Goal: Task Accomplishment & Management: Manage account settings

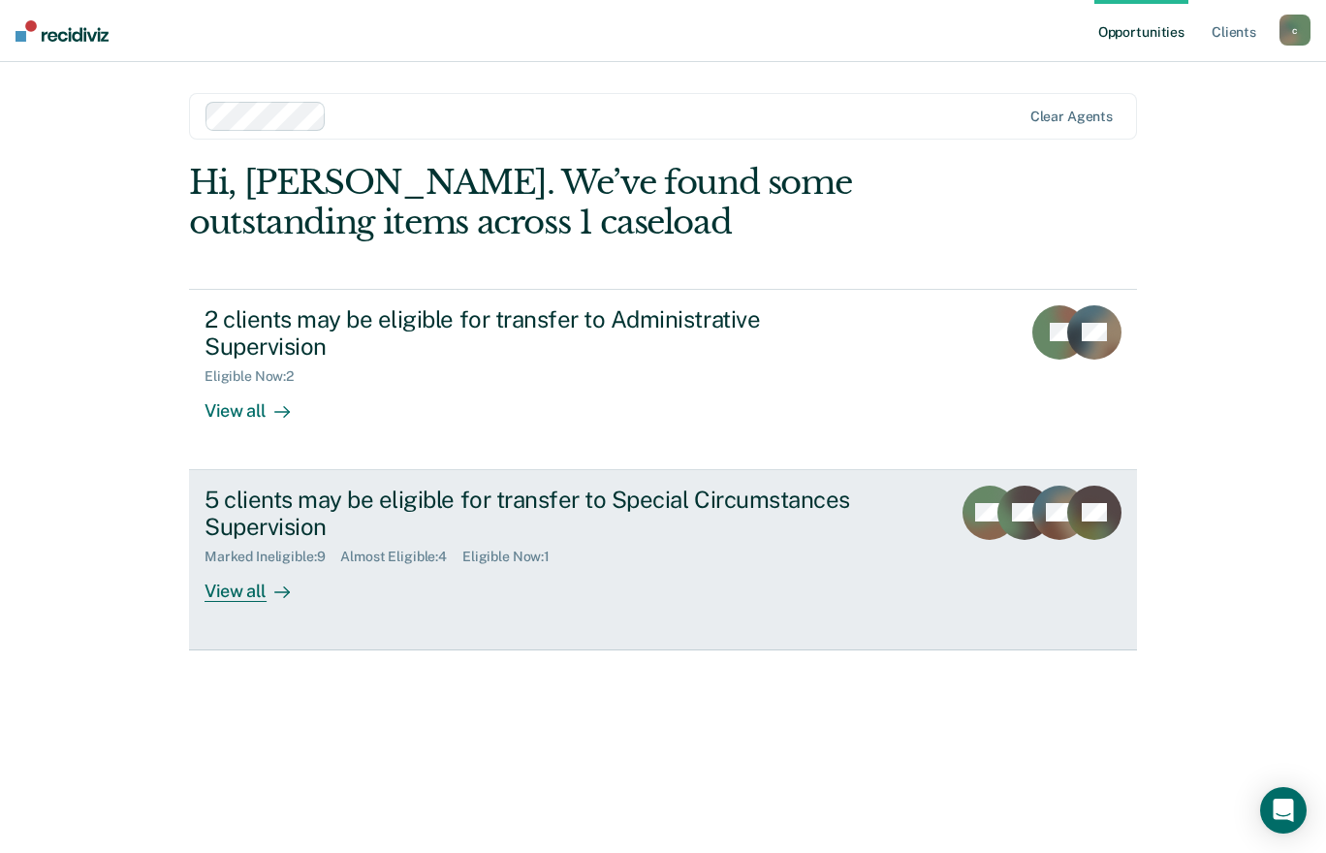
click at [267, 581] on div at bounding box center [278, 592] width 23 height 22
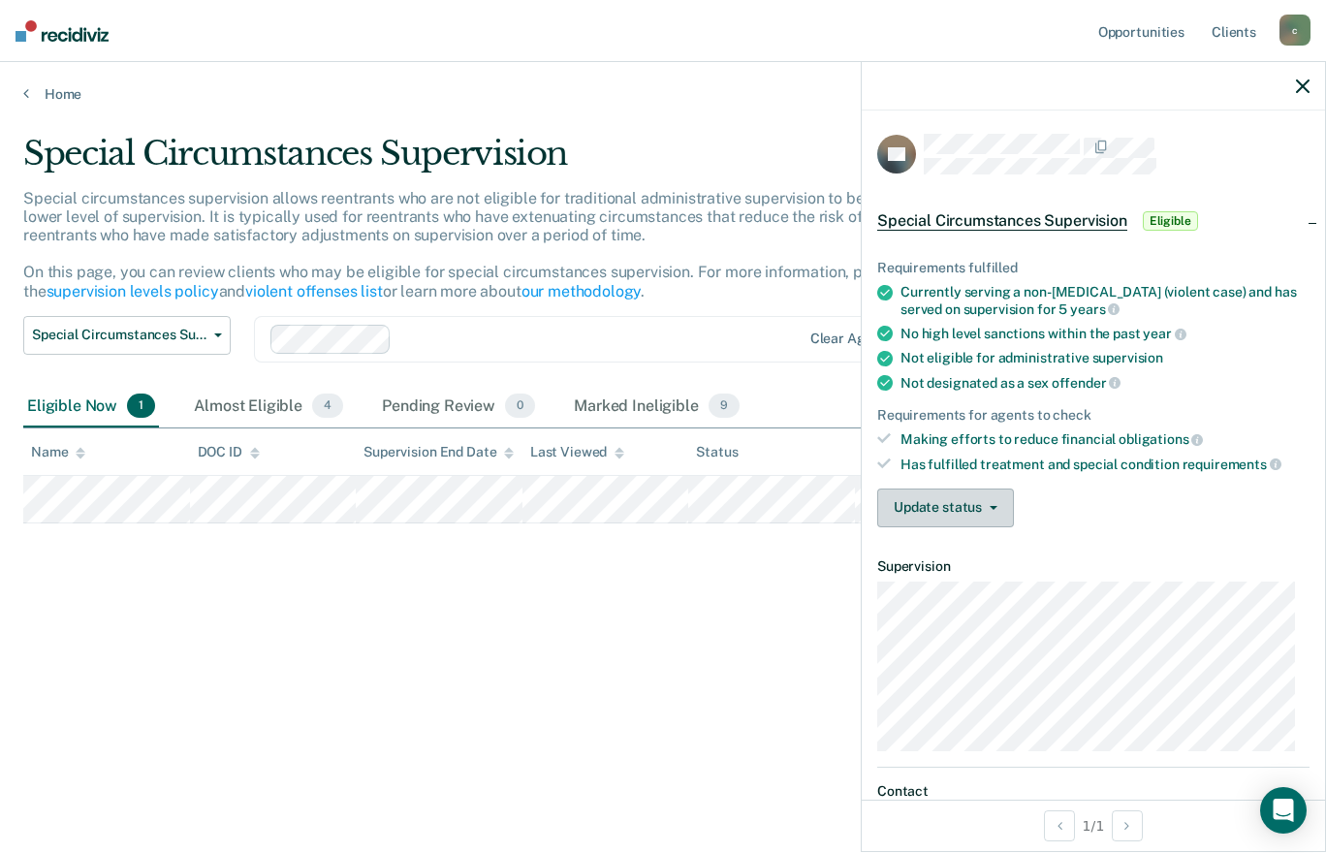
click at [987, 508] on button "Update status" at bounding box center [945, 508] width 137 height 39
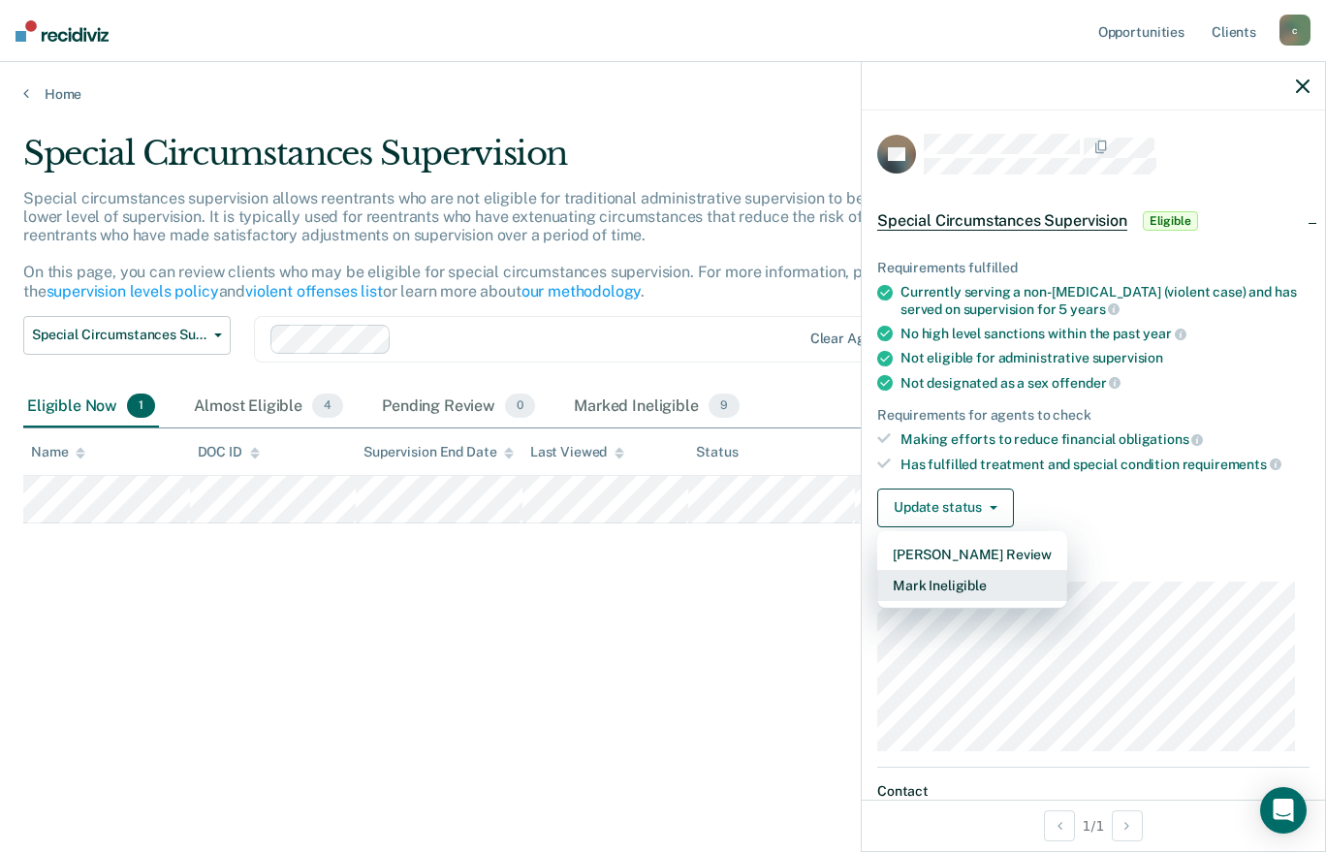
click at [951, 580] on button "Mark Ineligible" at bounding box center [972, 585] width 190 height 31
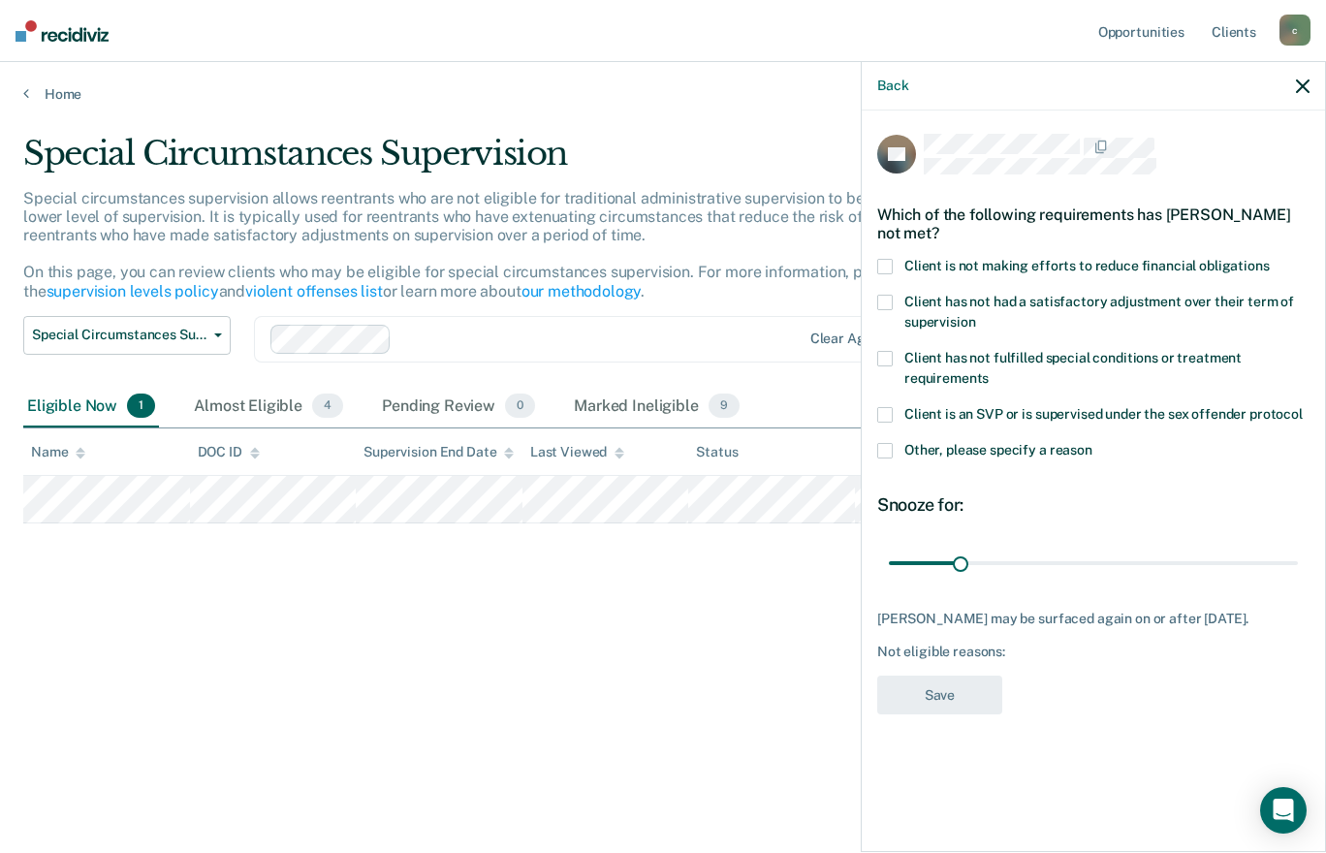
click at [883, 259] on span at bounding box center [885, 267] width 16 height 16
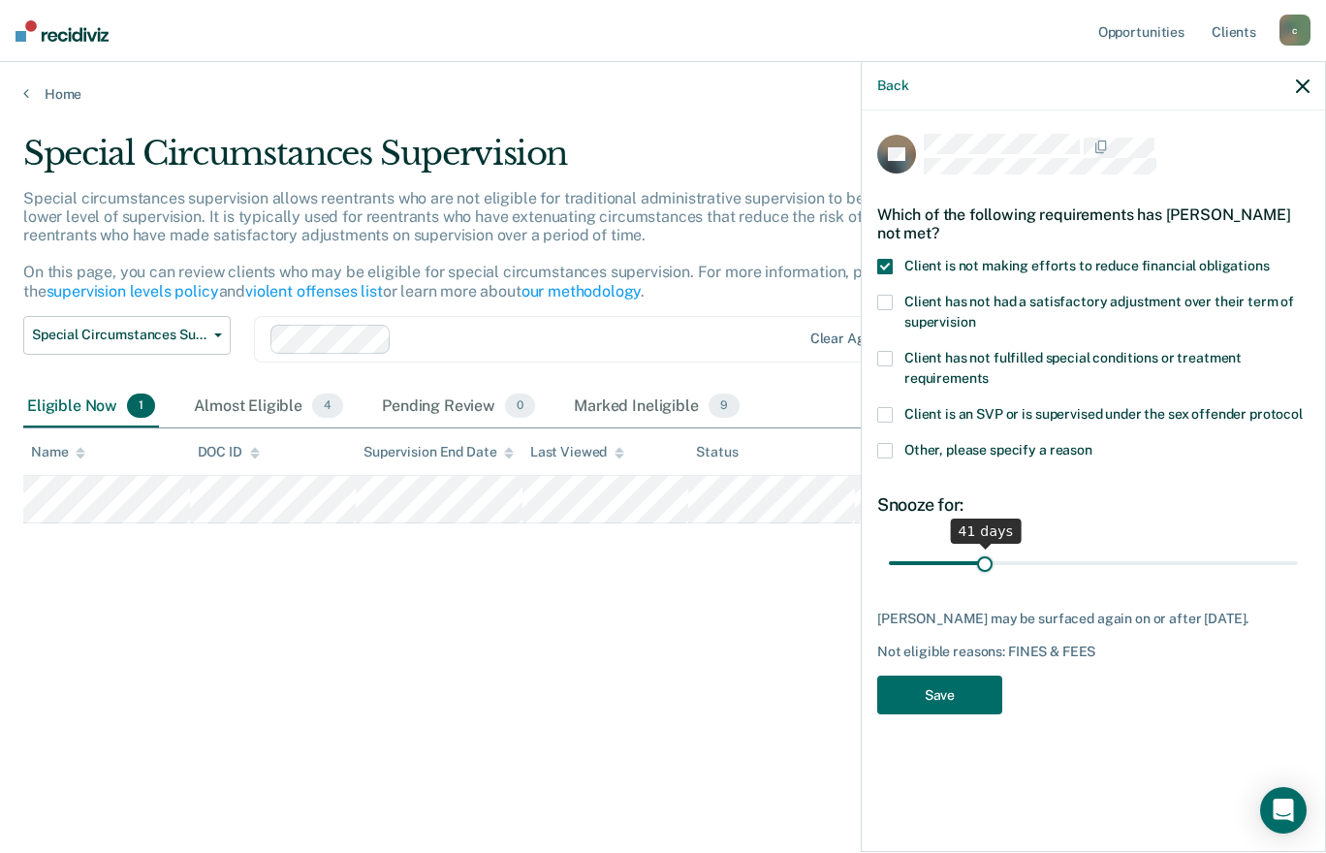
drag, startPoint x: 962, startPoint y: 560, endPoint x: 985, endPoint y: 558, distance: 23.3
type input "41"
click at [985, 558] on input "range" at bounding box center [1093, 563] width 409 height 34
click at [964, 698] on button "Save" at bounding box center [939, 696] width 125 height 40
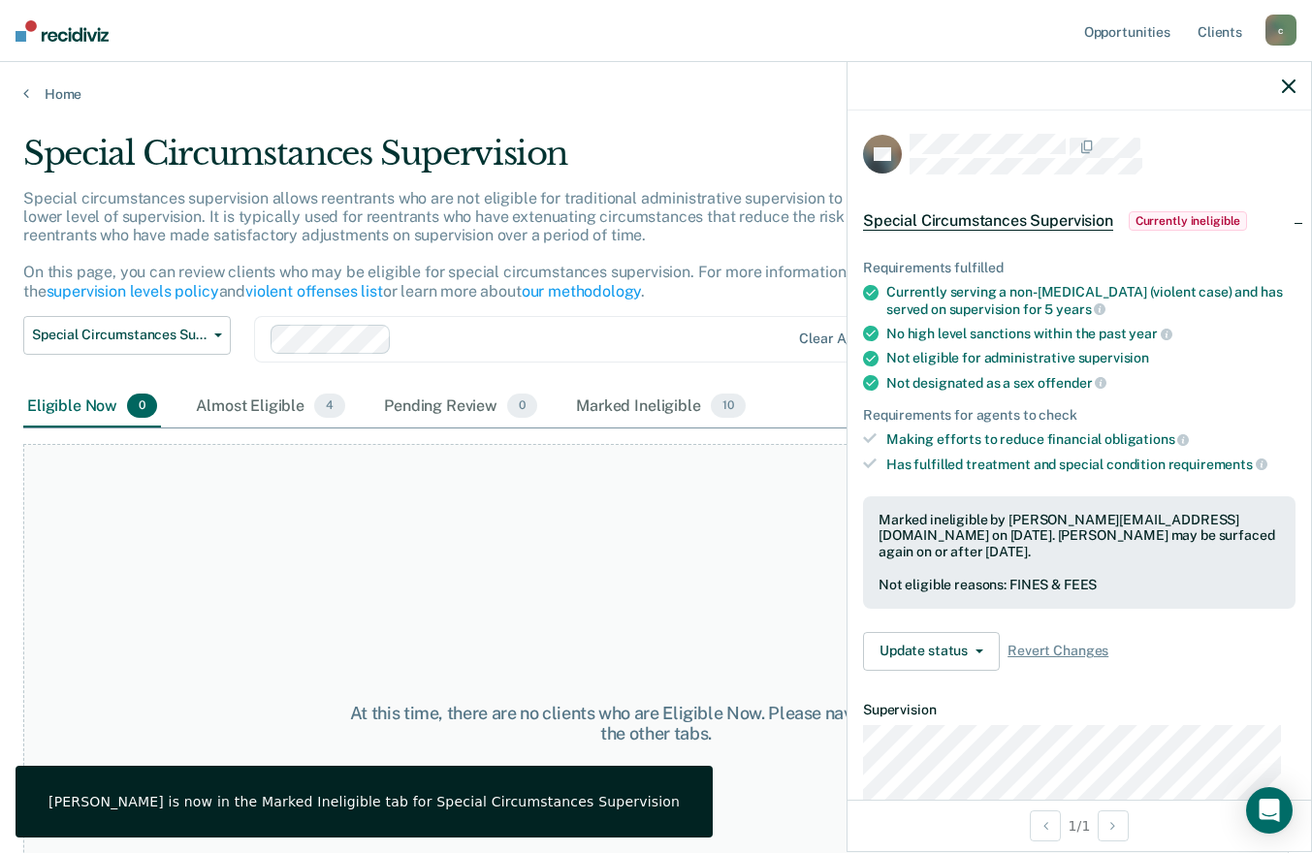
click at [1281, 96] on div at bounding box center [1078, 86] width 463 height 48
click at [1293, 85] on icon "button" at bounding box center [1288, 86] width 14 height 14
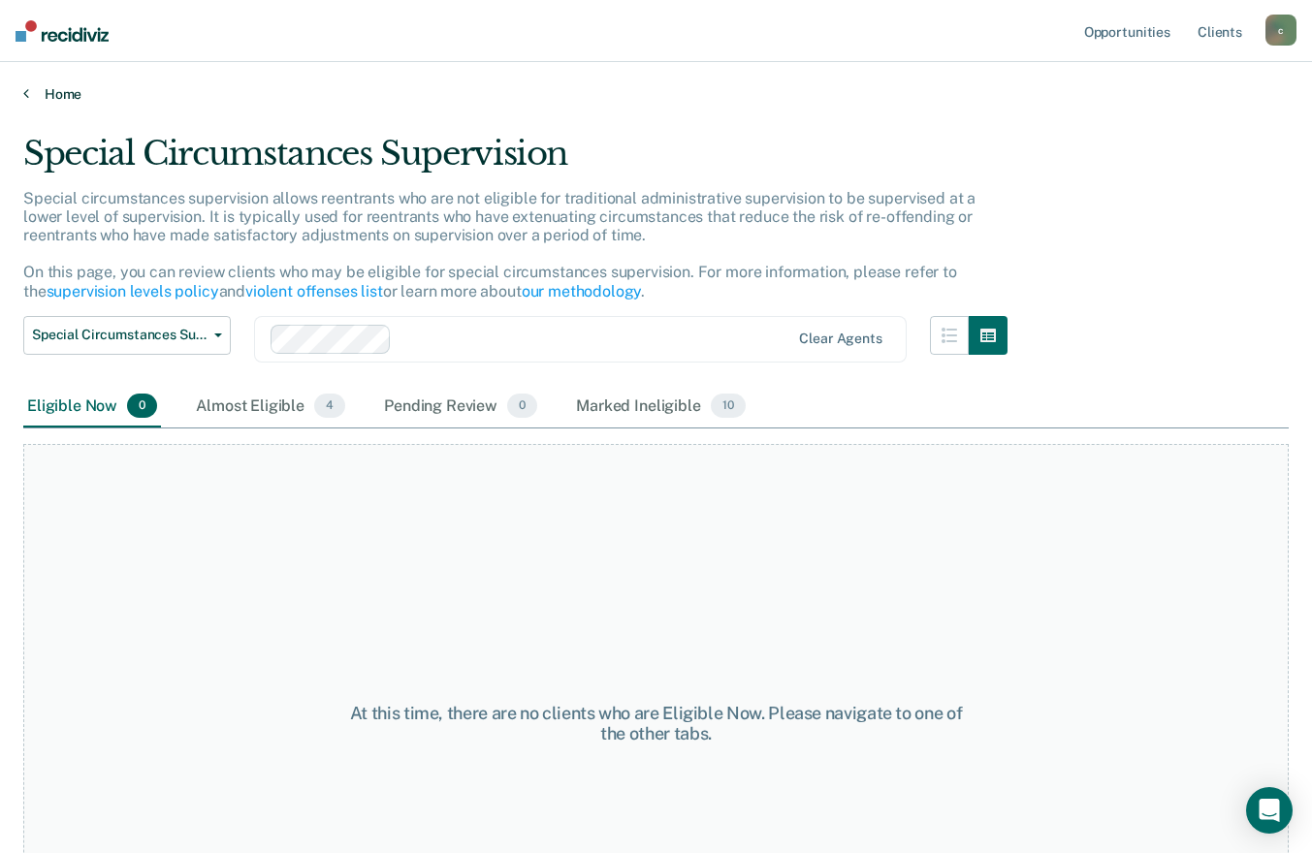
click at [42, 96] on link "Home" at bounding box center [655, 93] width 1265 height 17
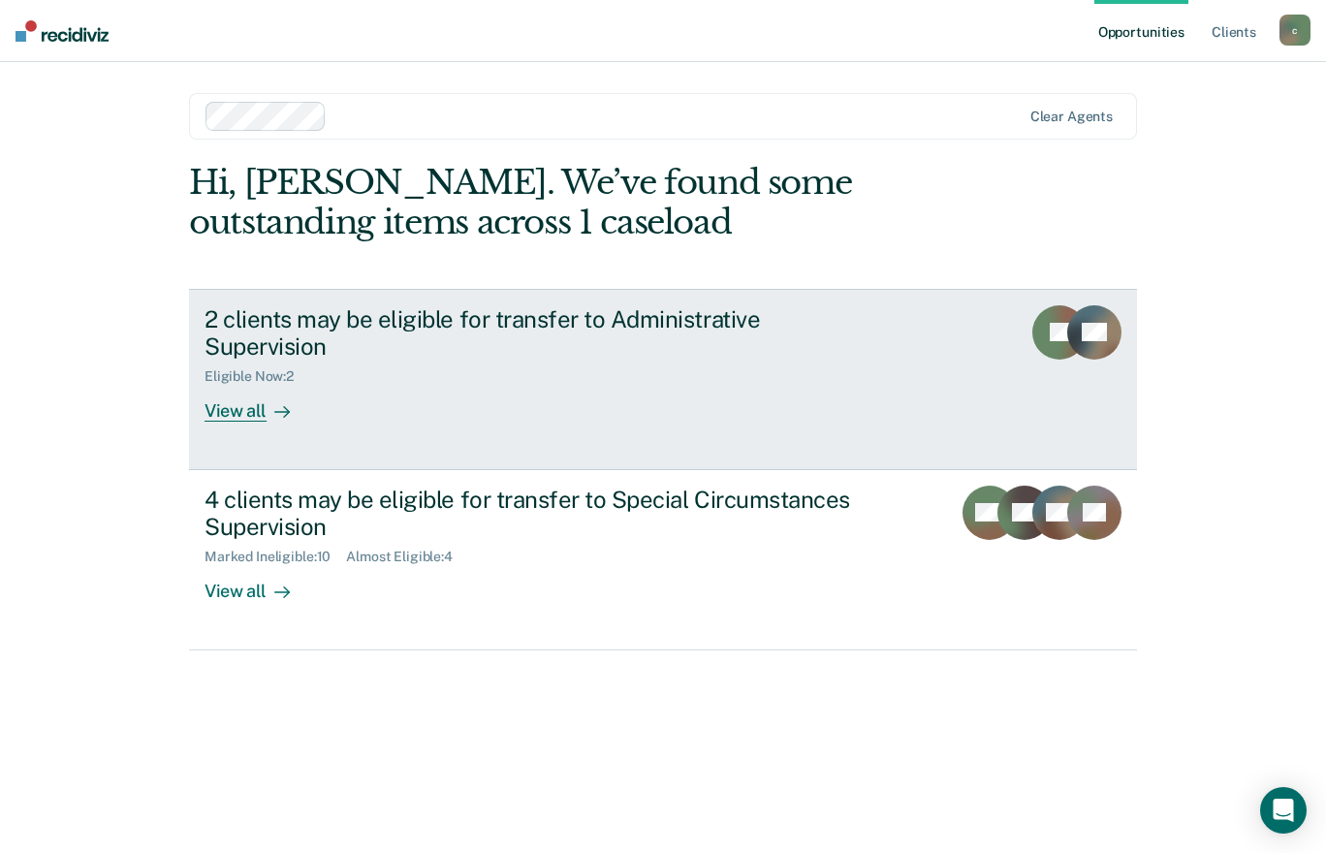
click at [231, 385] on div "View all" at bounding box center [259, 404] width 109 height 38
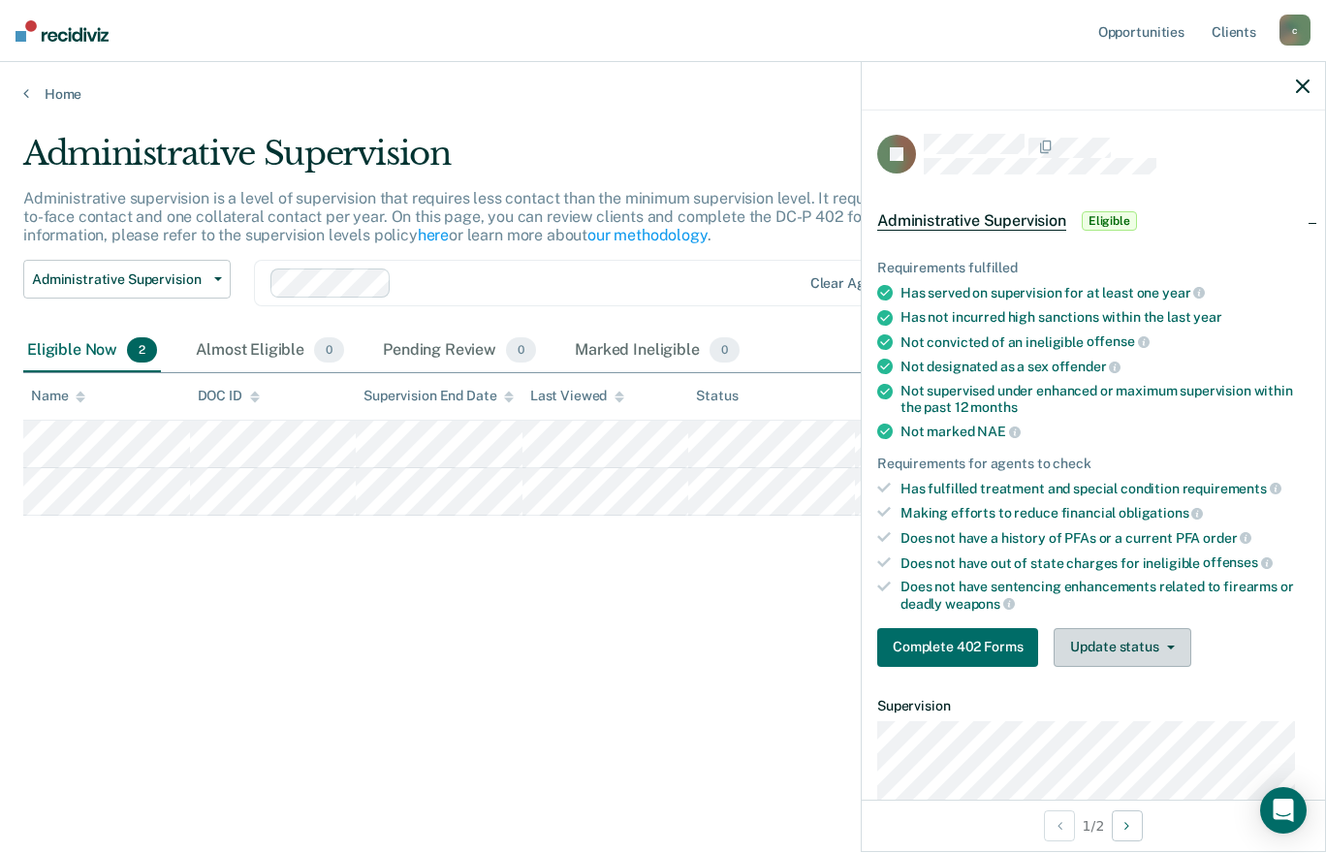
click at [1167, 649] on button "Update status" at bounding box center [1122, 647] width 137 height 39
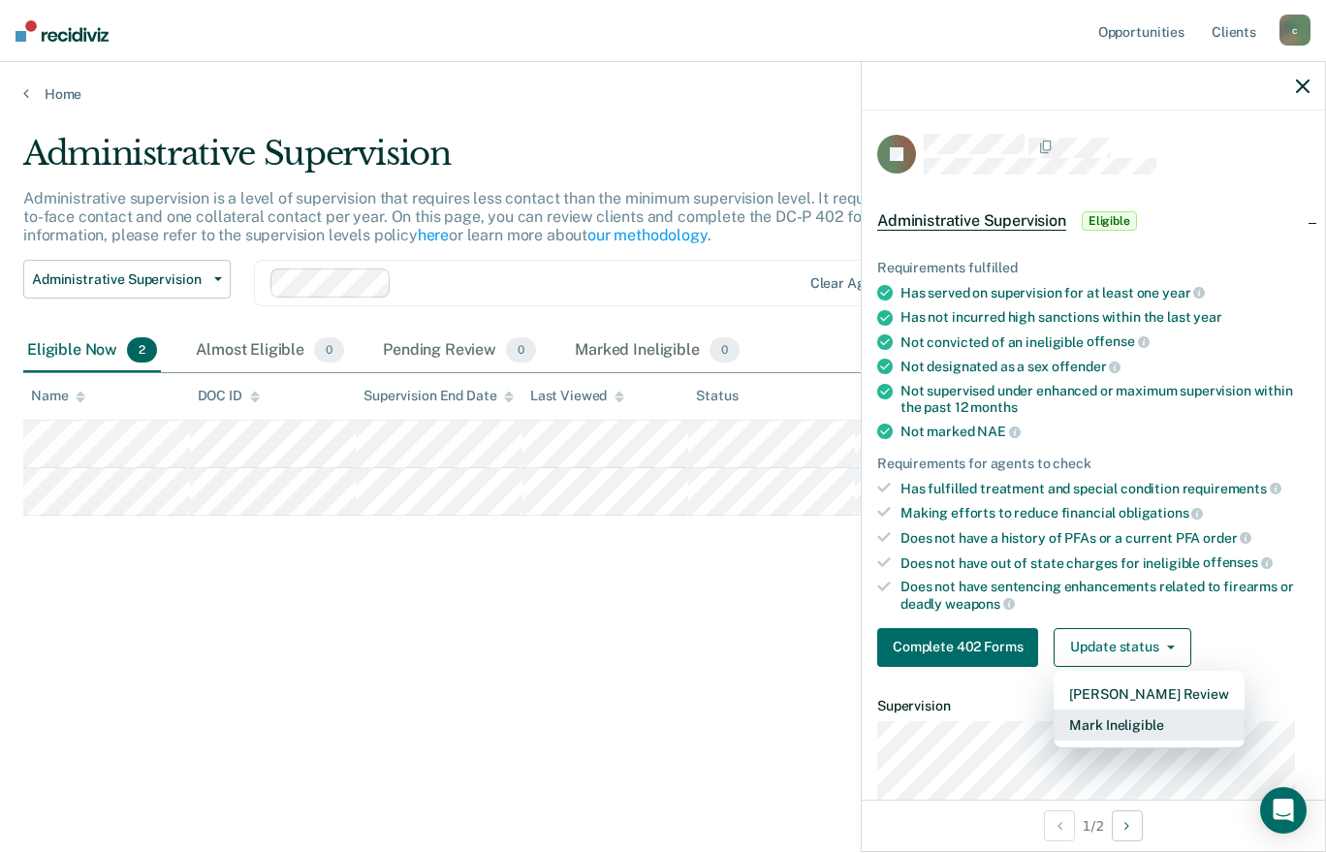
click at [1128, 722] on button "Mark Ineligible" at bounding box center [1149, 725] width 190 height 31
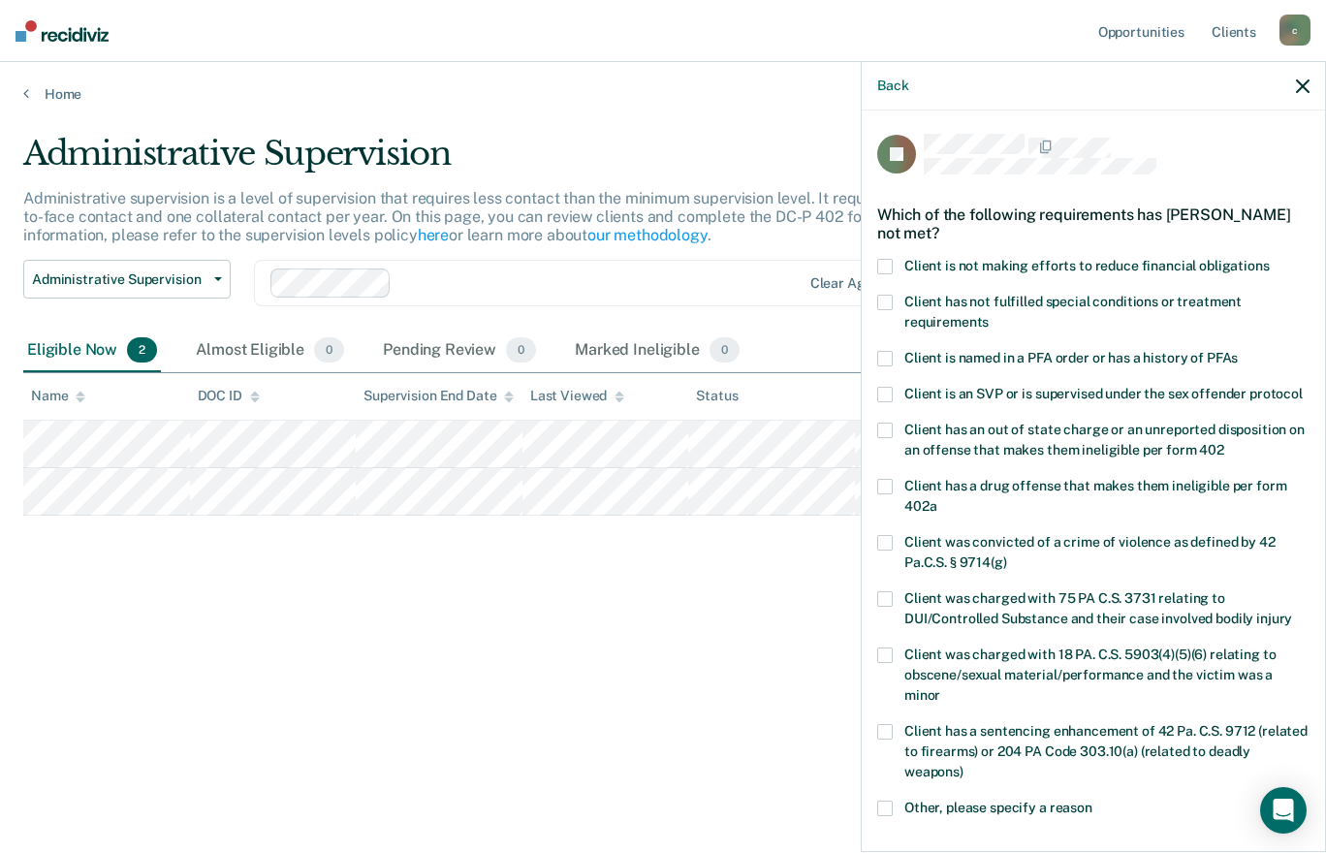
click at [893, 264] on label "Client is not making efforts to reduce financial obligations" at bounding box center [1093, 269] width 432 height 20
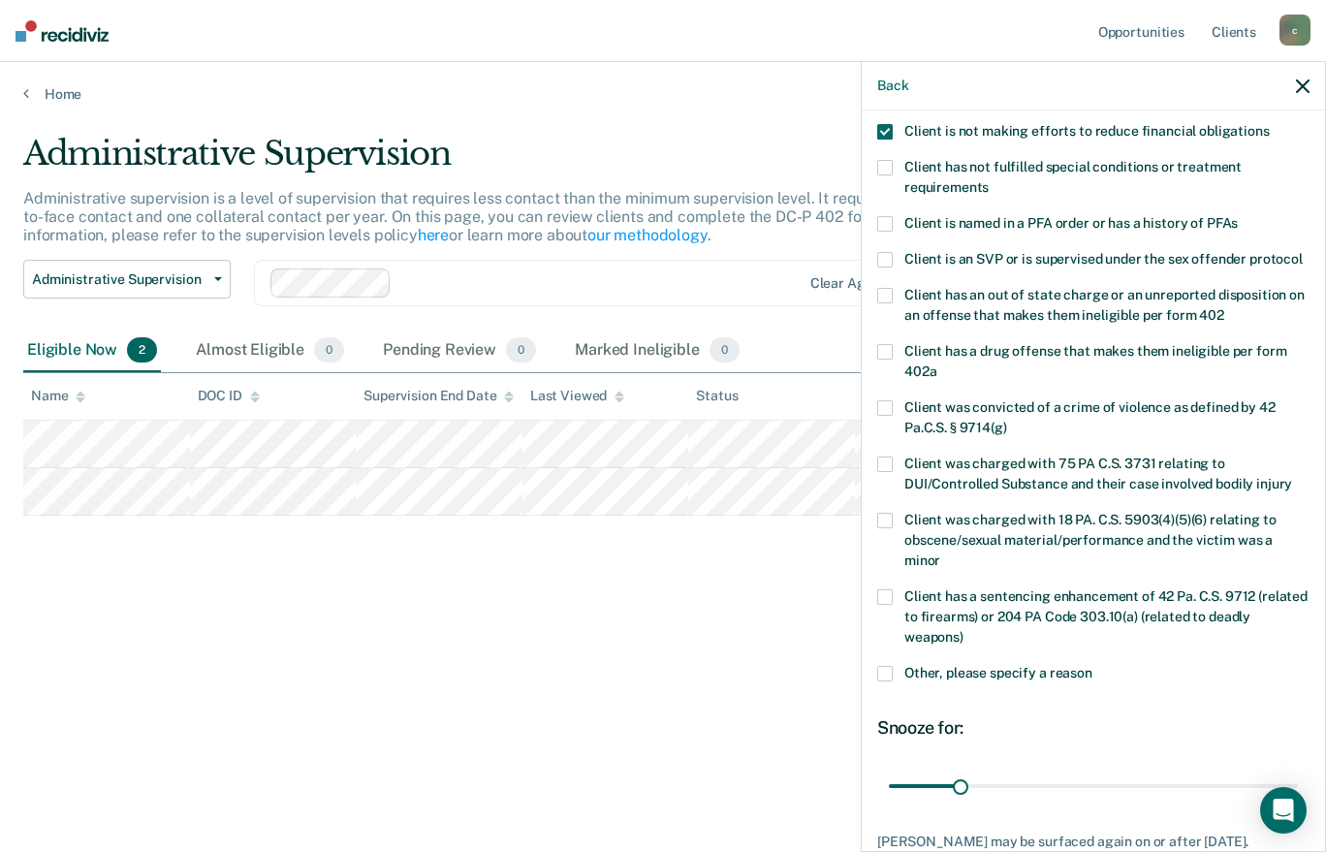
scroll to position [294, 0]
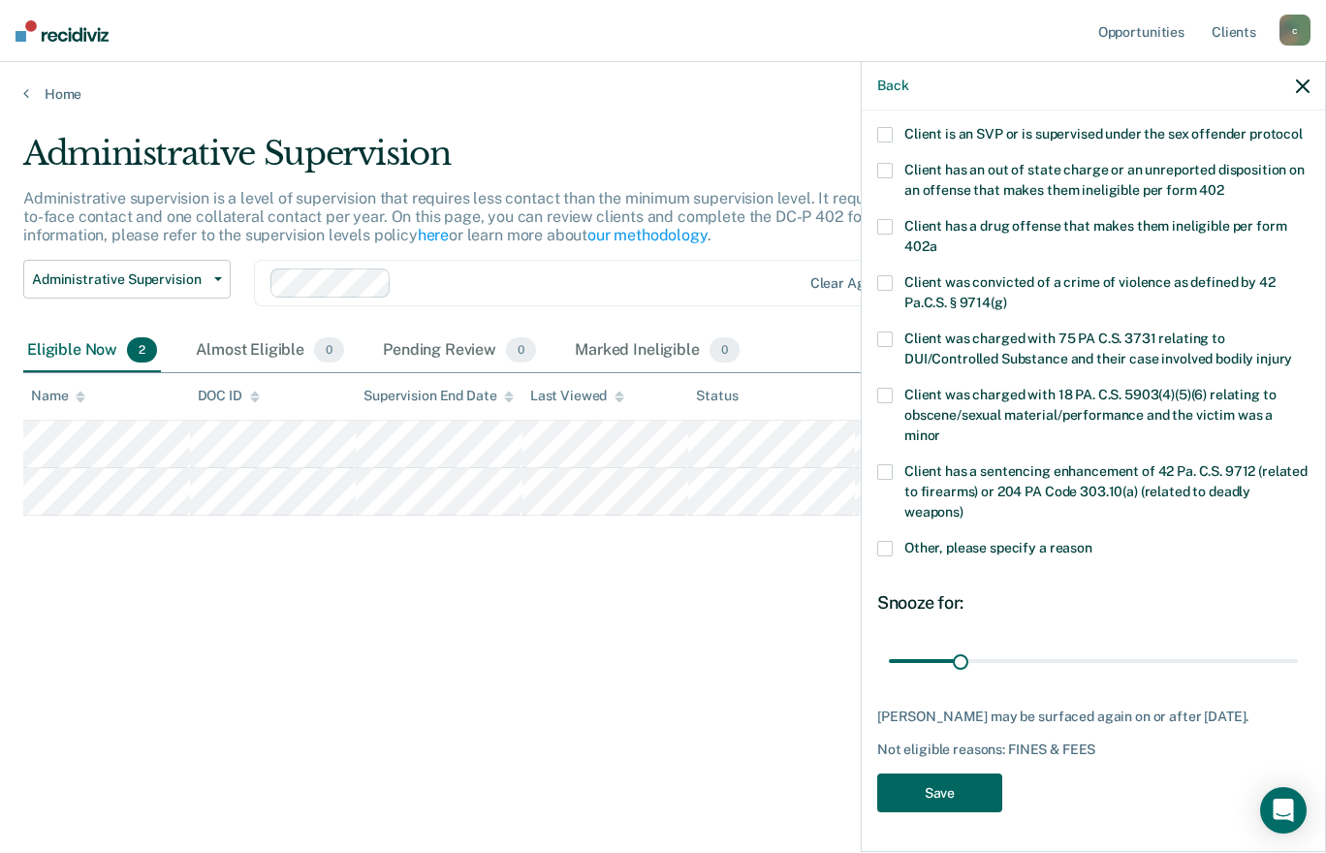
click at [937, 804] on button "Save" at bounding box center [939, 794] width 125 height 40
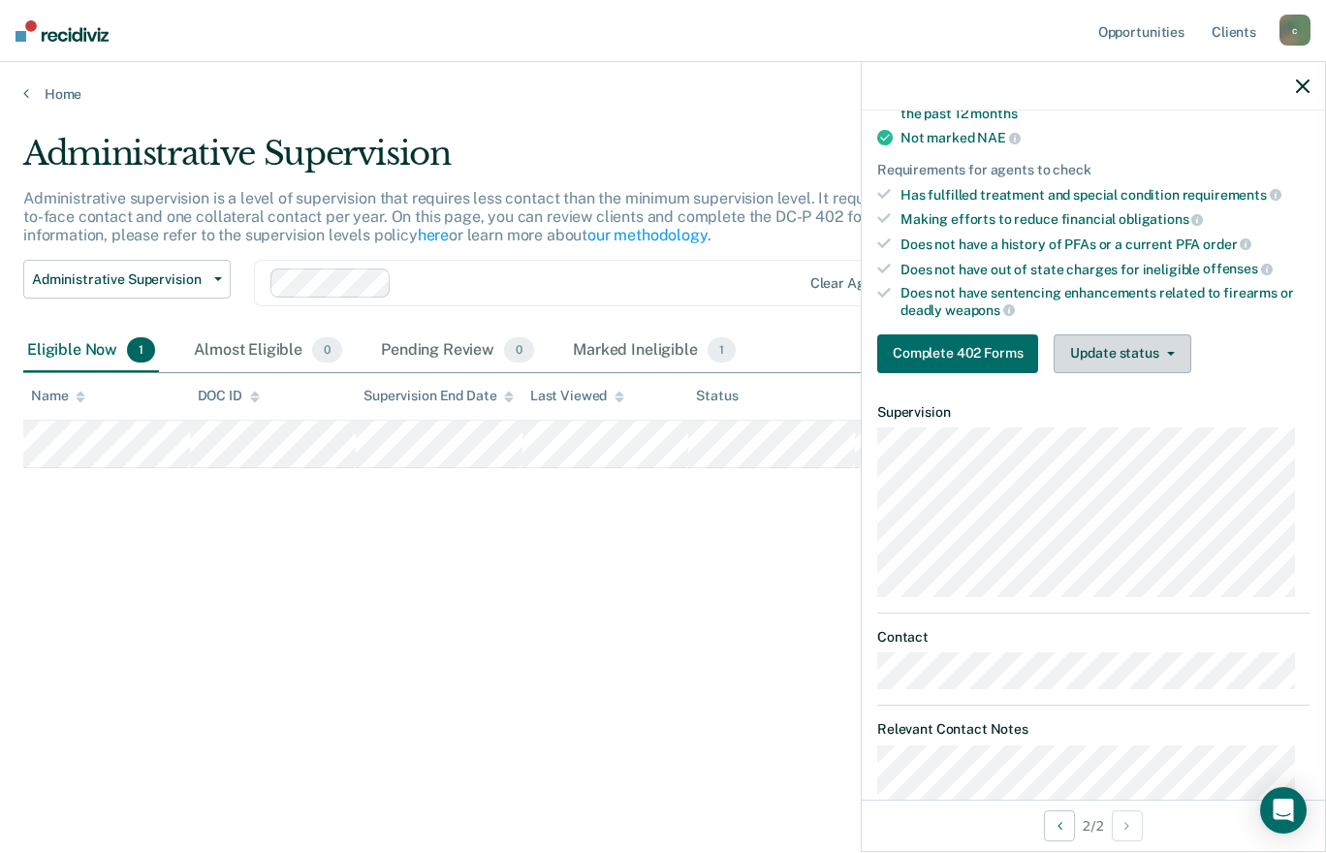
click at [1168, 346] on button "Update status" at bounding box center [1122, 353] width 137 height 39
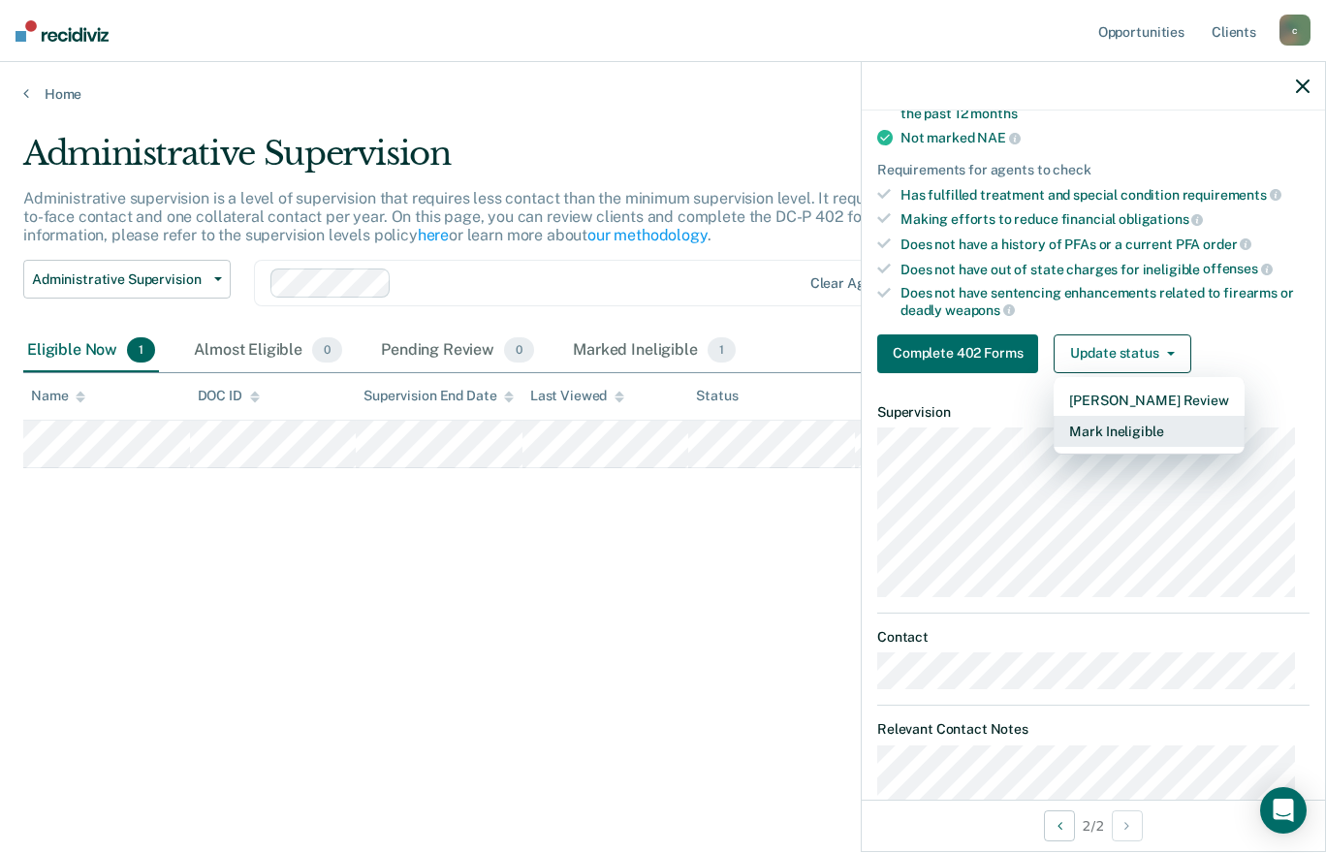
click at [1091, 429] on button "Mark Ineligible" at bounding box center [1149, 431] width 190 height 31
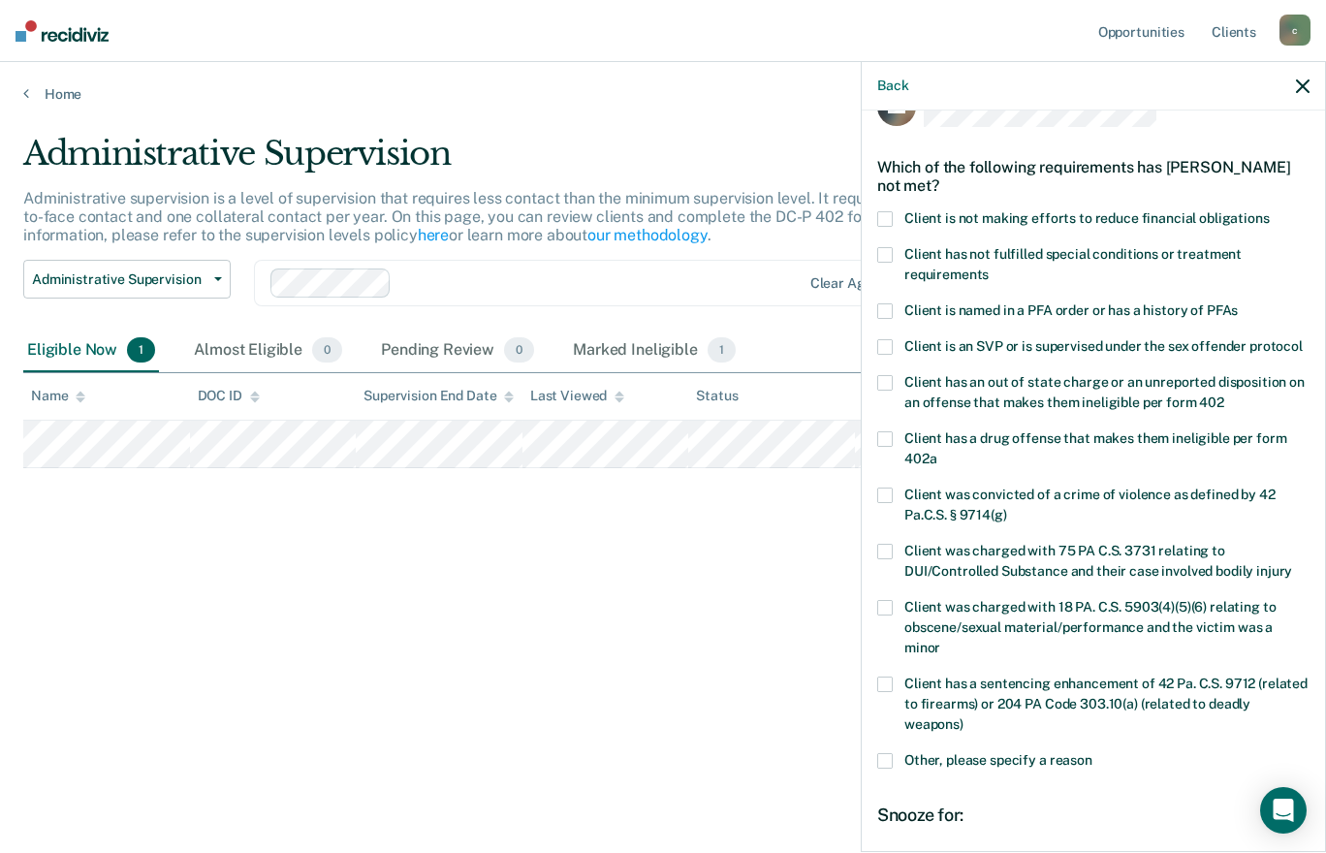
scroll to position [0, 0]
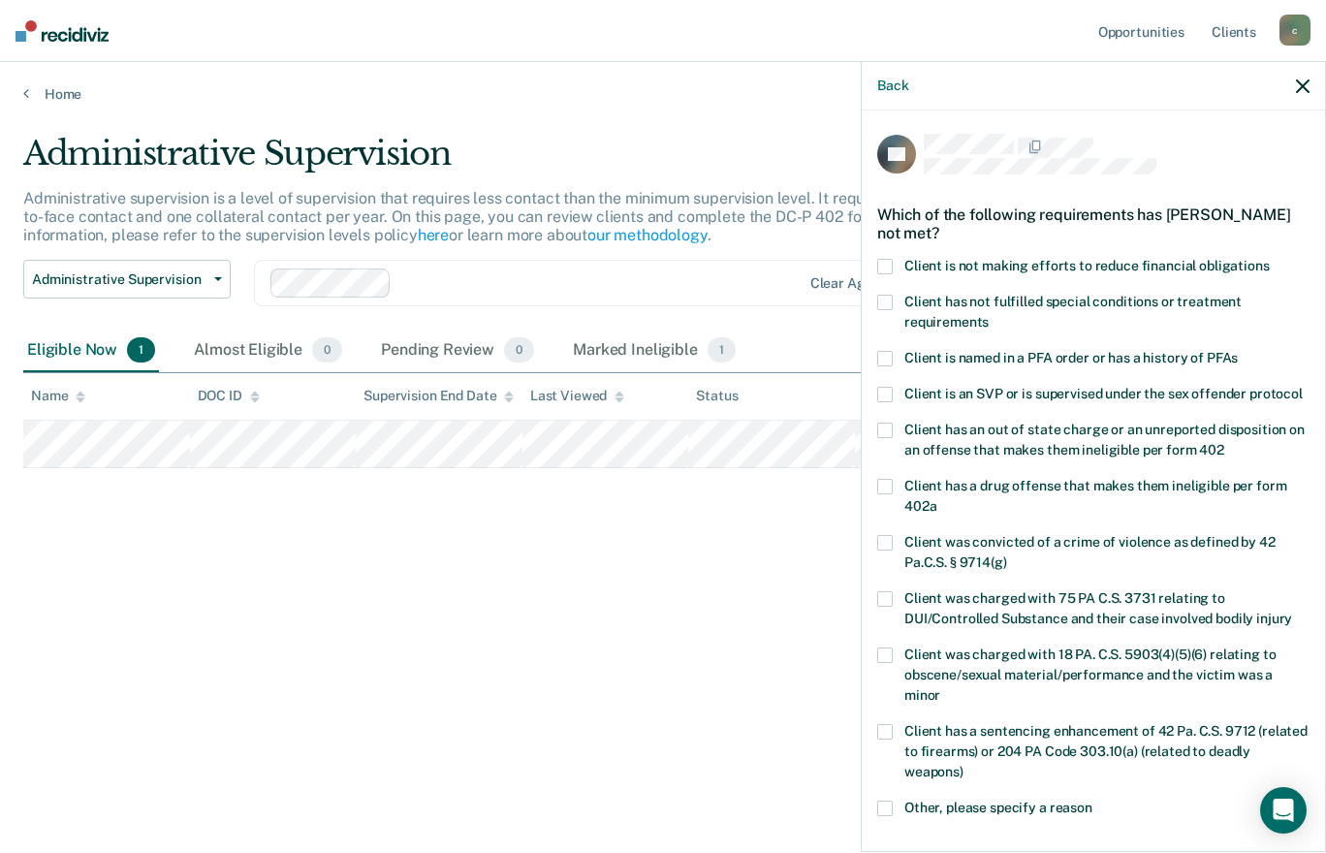
click at [890, 260] on span at bounding box center [885, 267] width 16 height 16
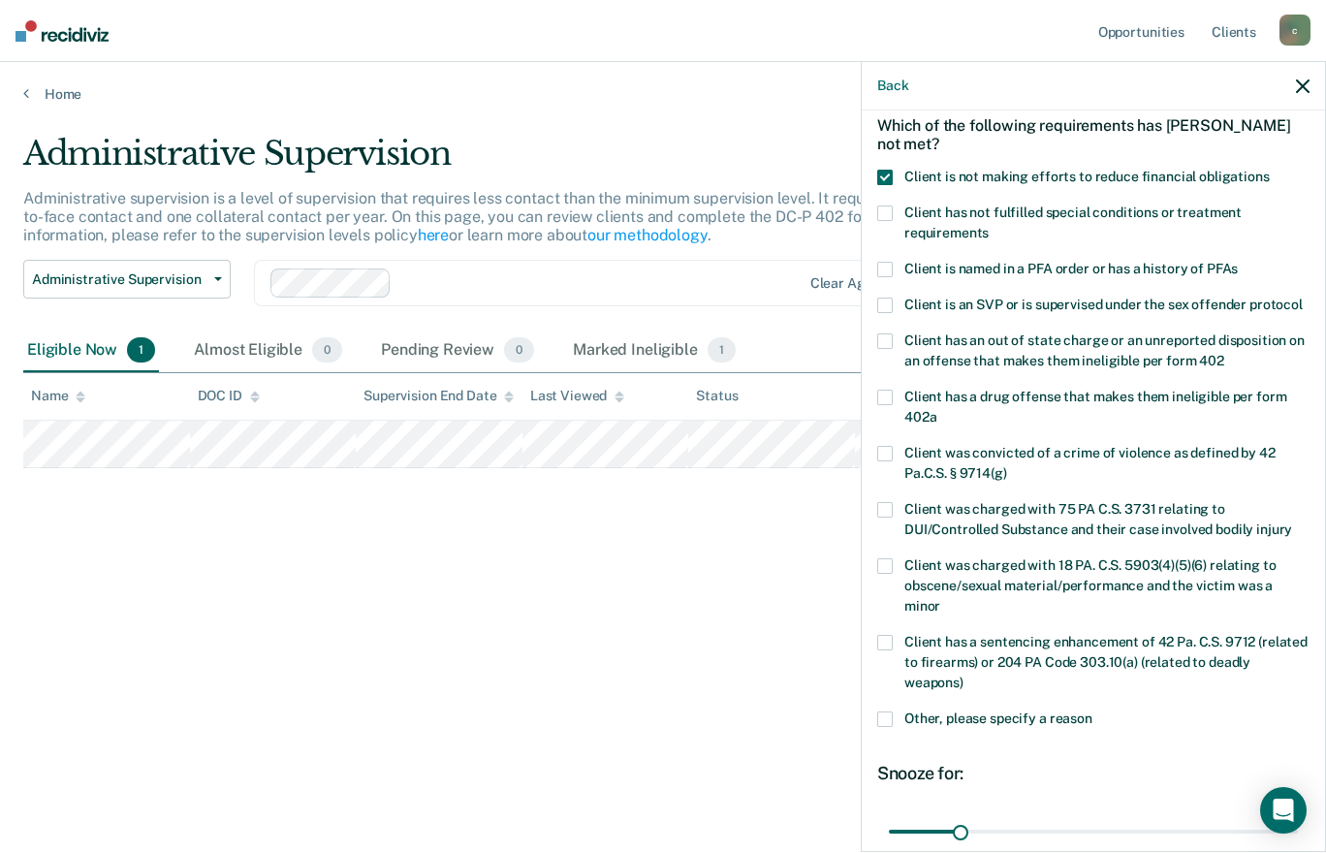
scroll to position [277, 0]
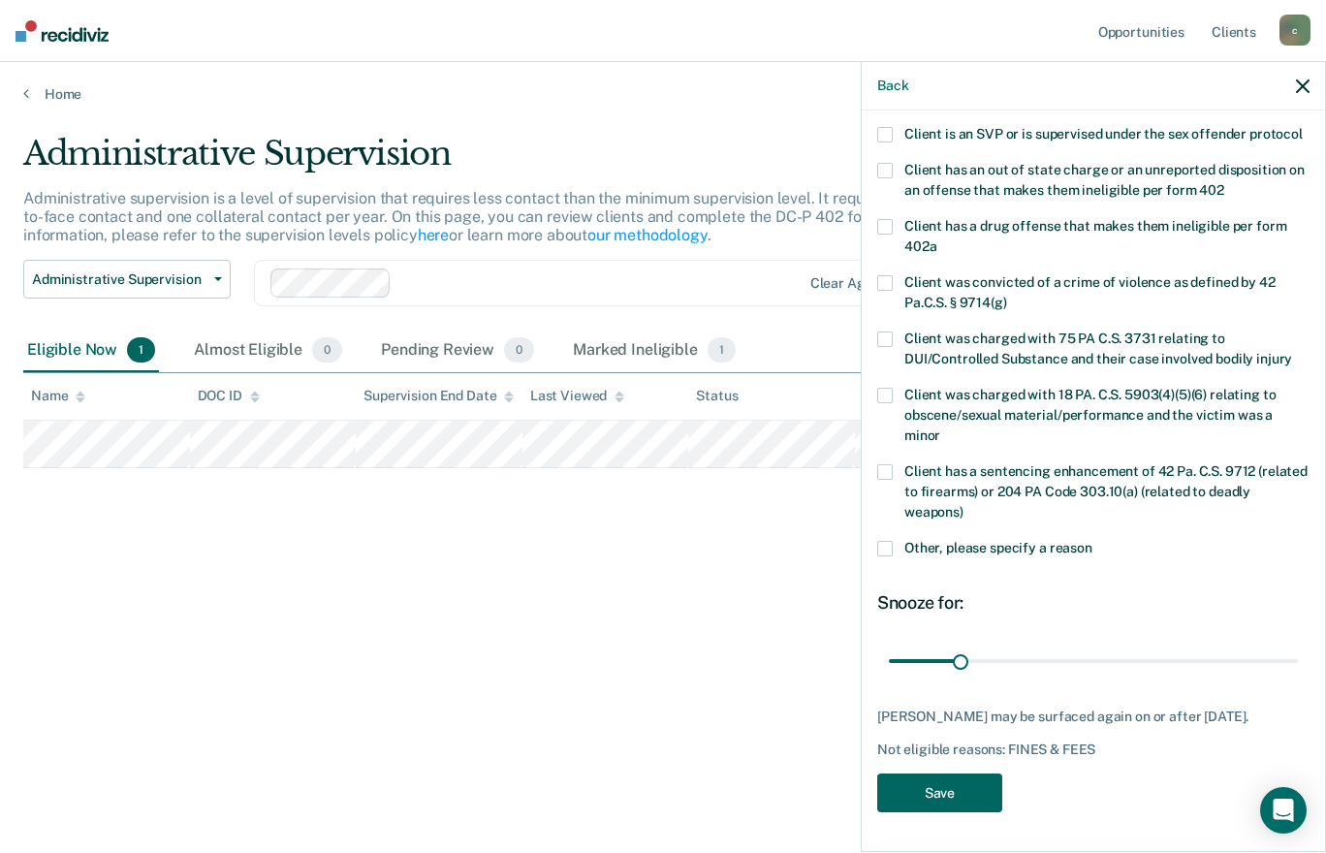
click at [977, 786] on button "Save" at bounding box center [939, 794] width 125 height 40
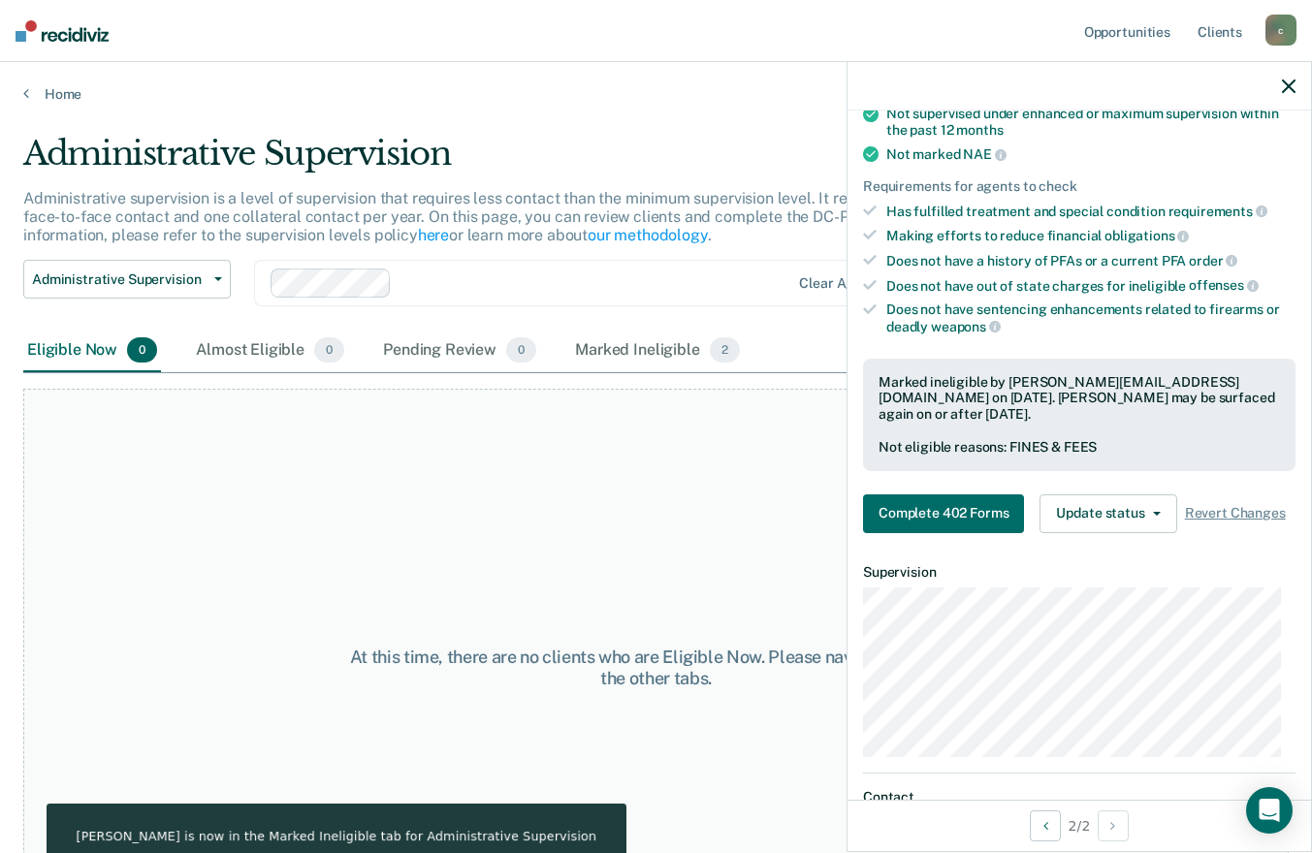
click at [1289, 83] on icon "button" at bounding box center [1288, 86] width 14 height 14
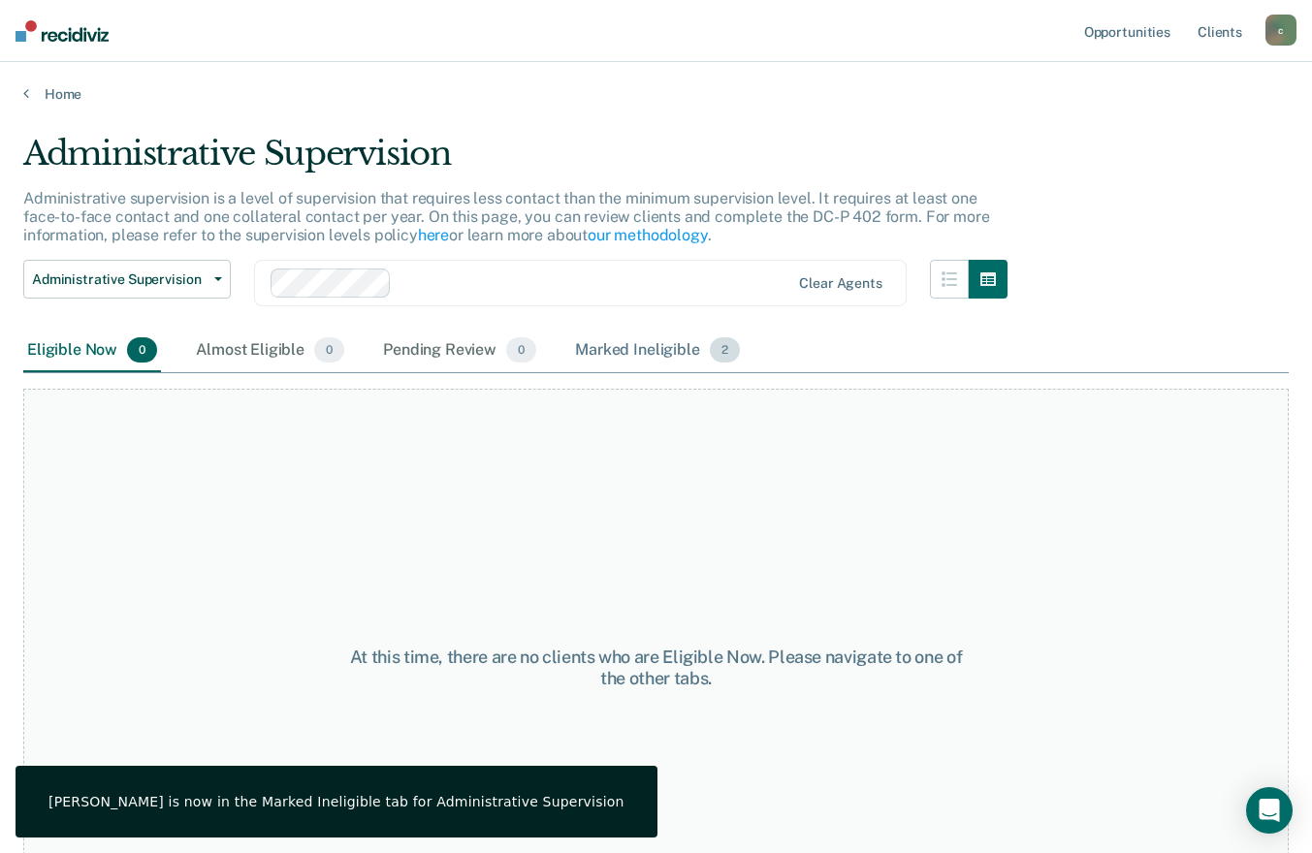
click at [608, 342] on div "Marked Ineligible 2" at bounding box center [657, 351] width 173 height 43
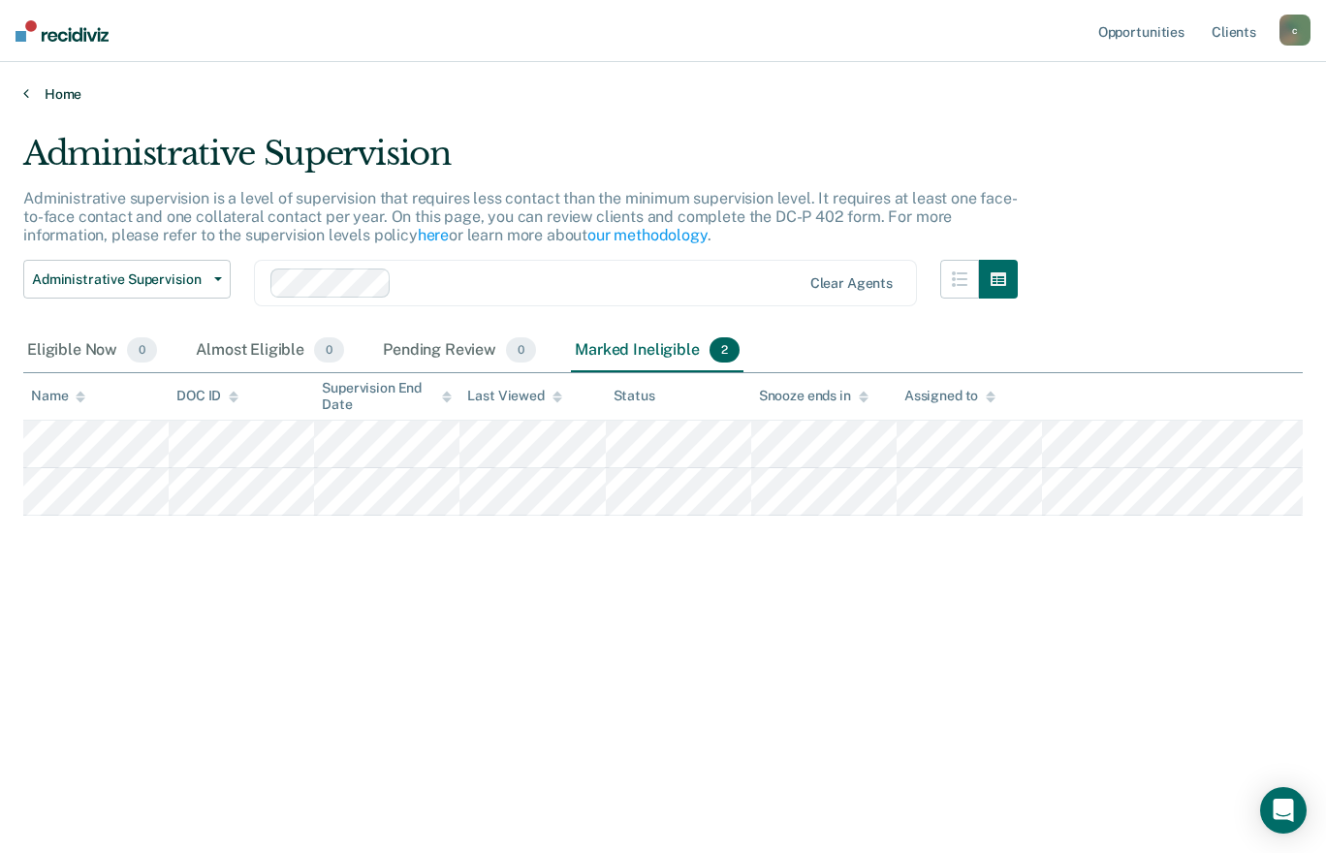
click at [49, 93] on link "Home" at bounding box center [663, 93] width 1280 height 17
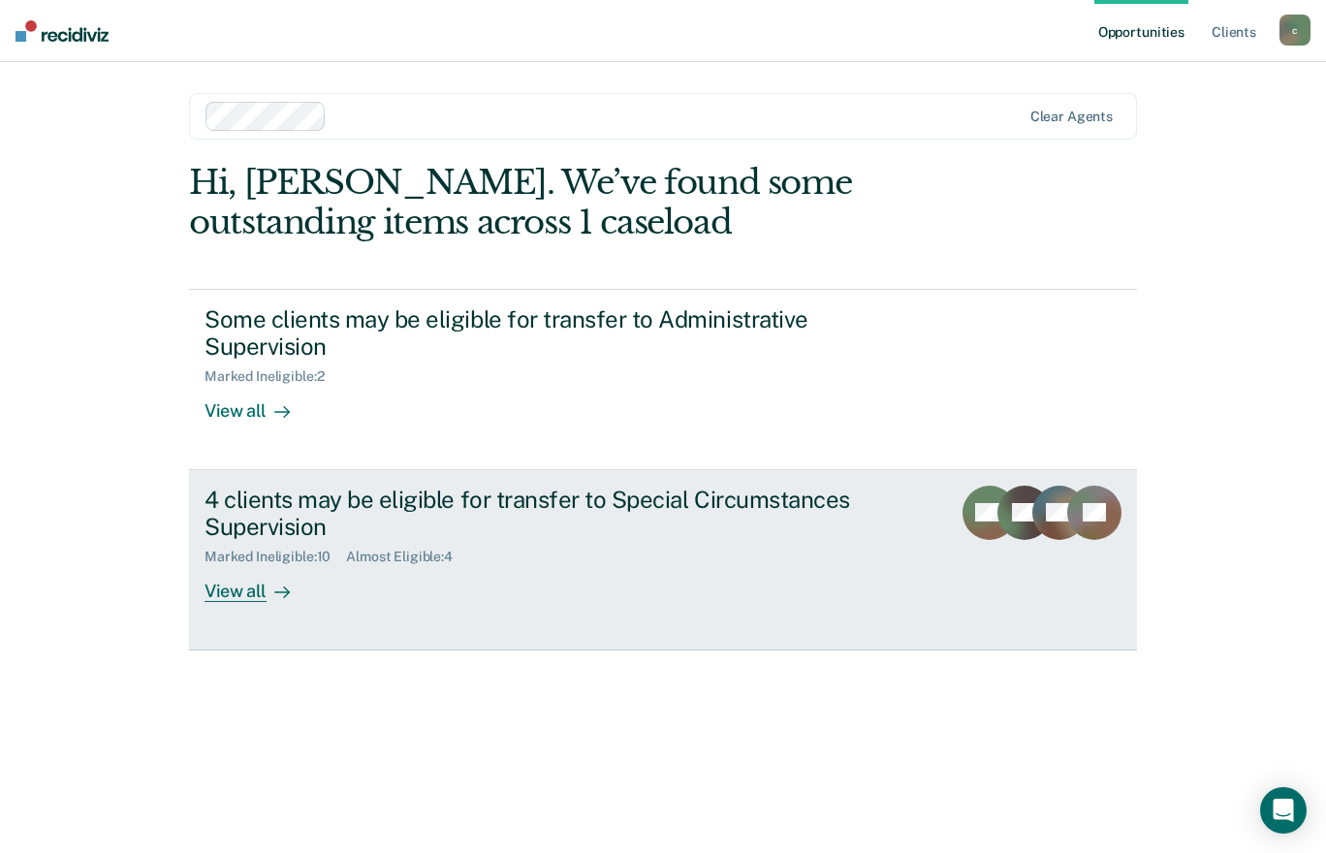
click at [242, 582] on div "View all" at bounding box center [259, 584] width 109 height 38
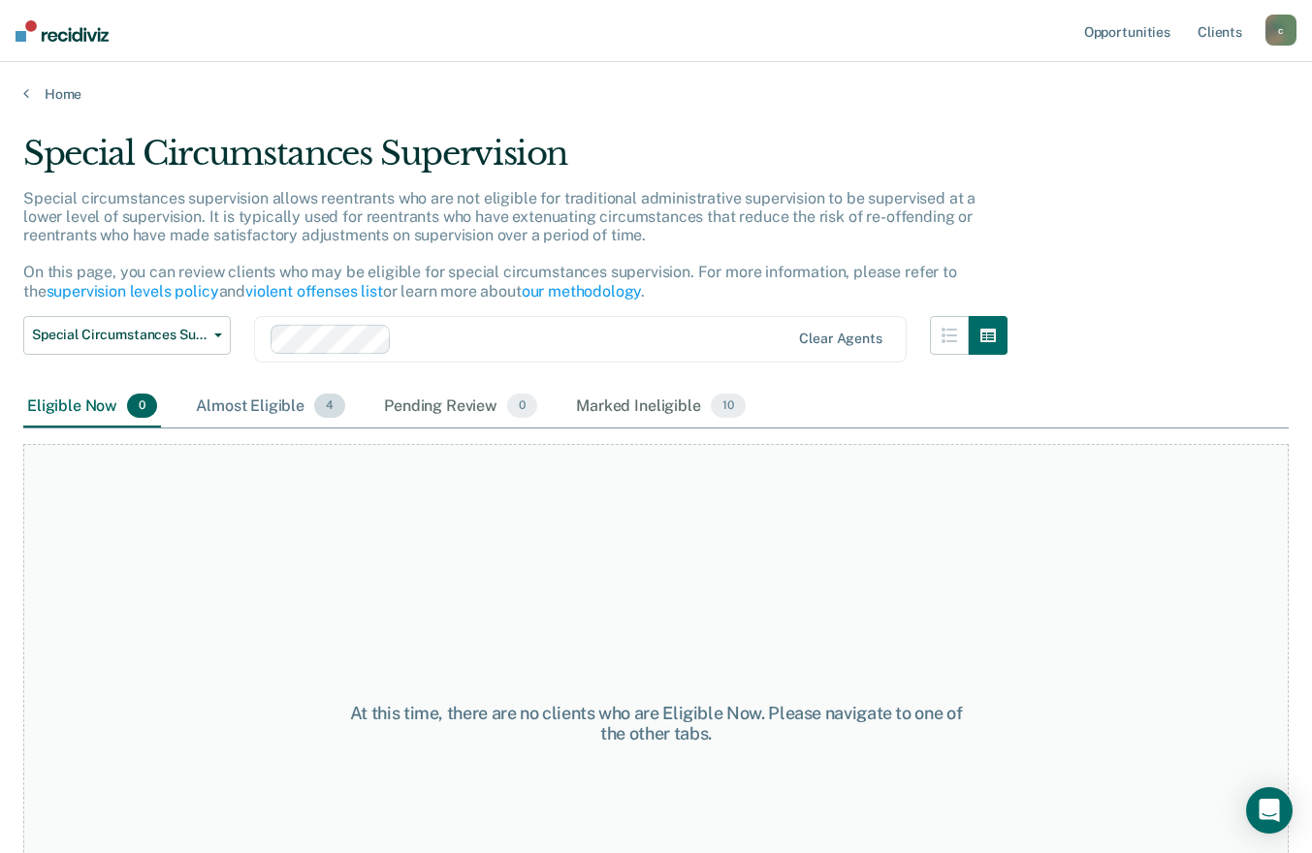
click at [269, 401] on div "Almost Eligible 4" at bounding box center [270, 407] width 157 height 43
